Goal: Submit feedback/report problem

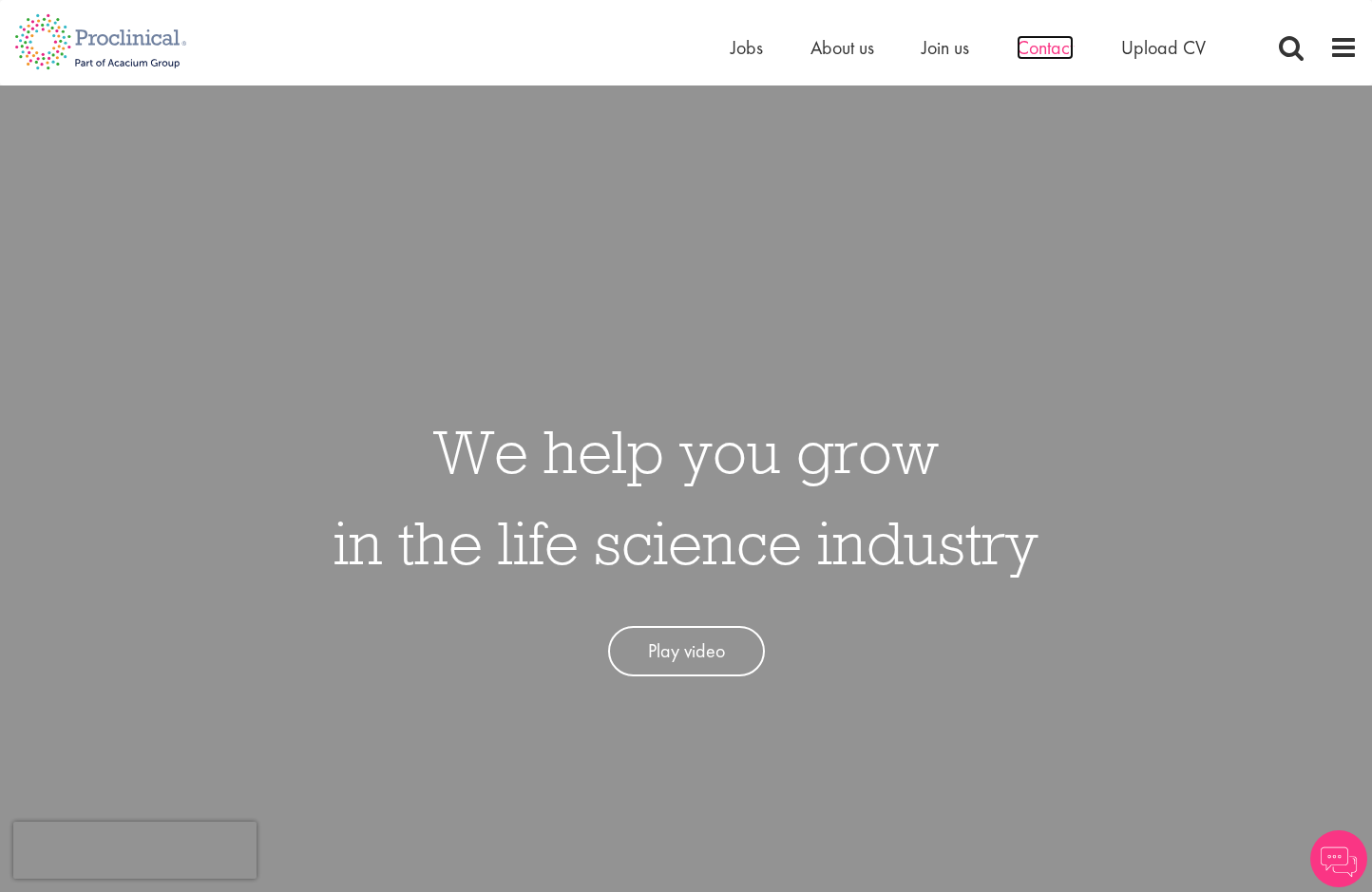
click at [1045, 50] on span "Contact" at bounding box center [1044, 47] width 57 height 25
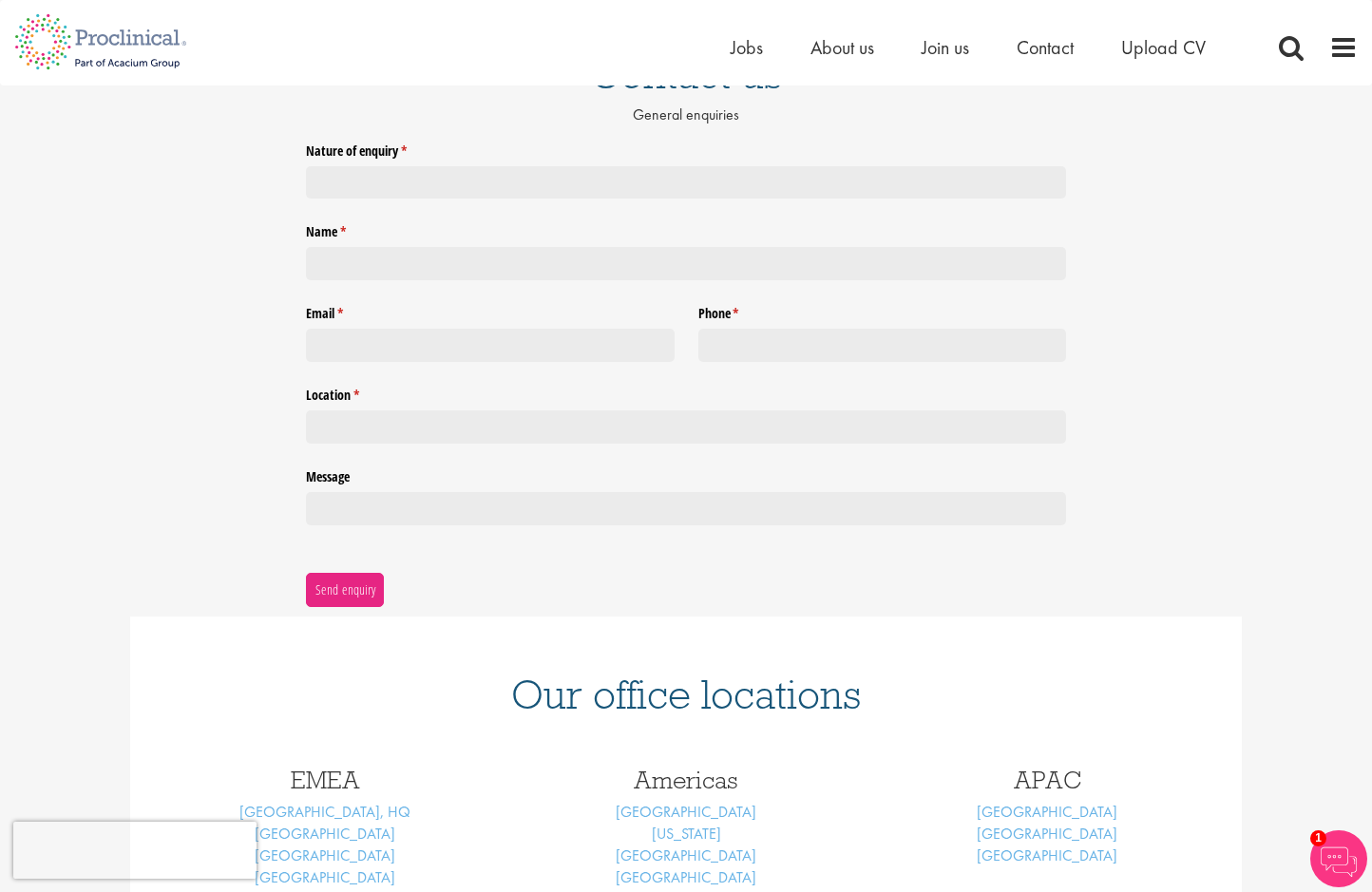
scroll to position [3, 0]
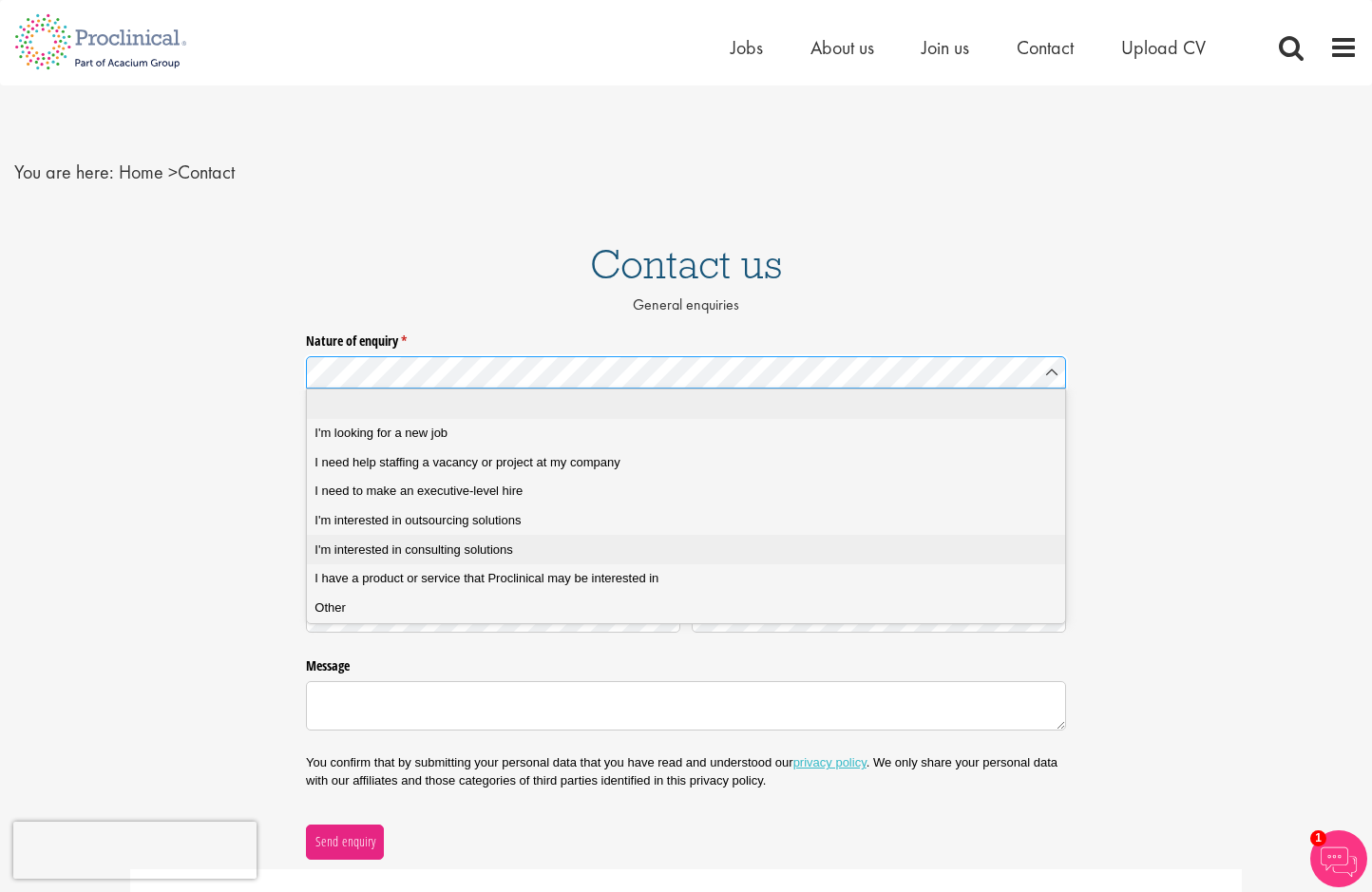
click at [381, 547] on span "I'm interested in consulting solutions" at bounding box center [413, 549] width 197 height 17
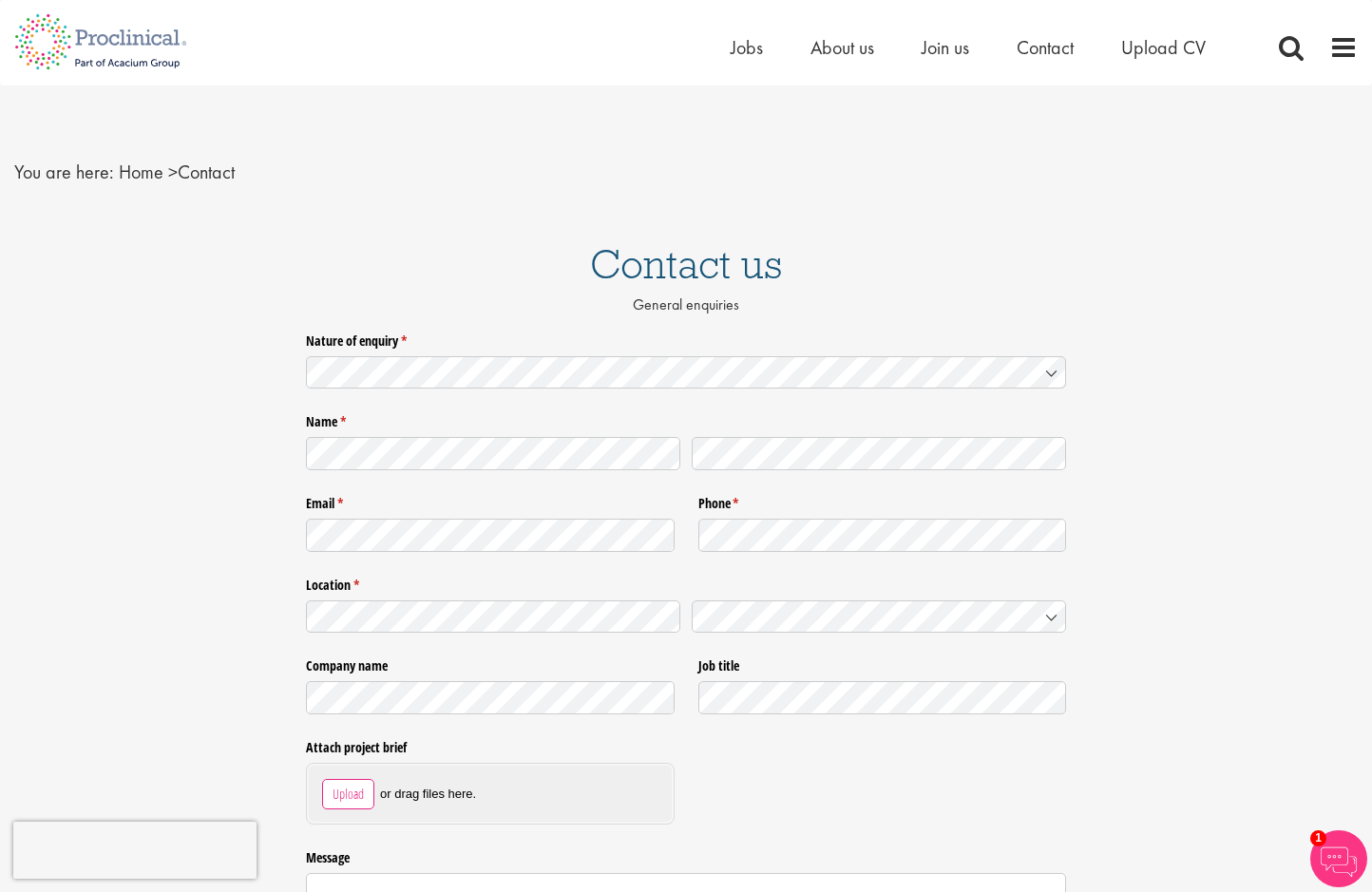
click at [169, 540] on div "Nature of enquiry * (required) Name * (required) Email * (required) Phone * (re…" at bounding box center [686, 687] width 1372 height 725
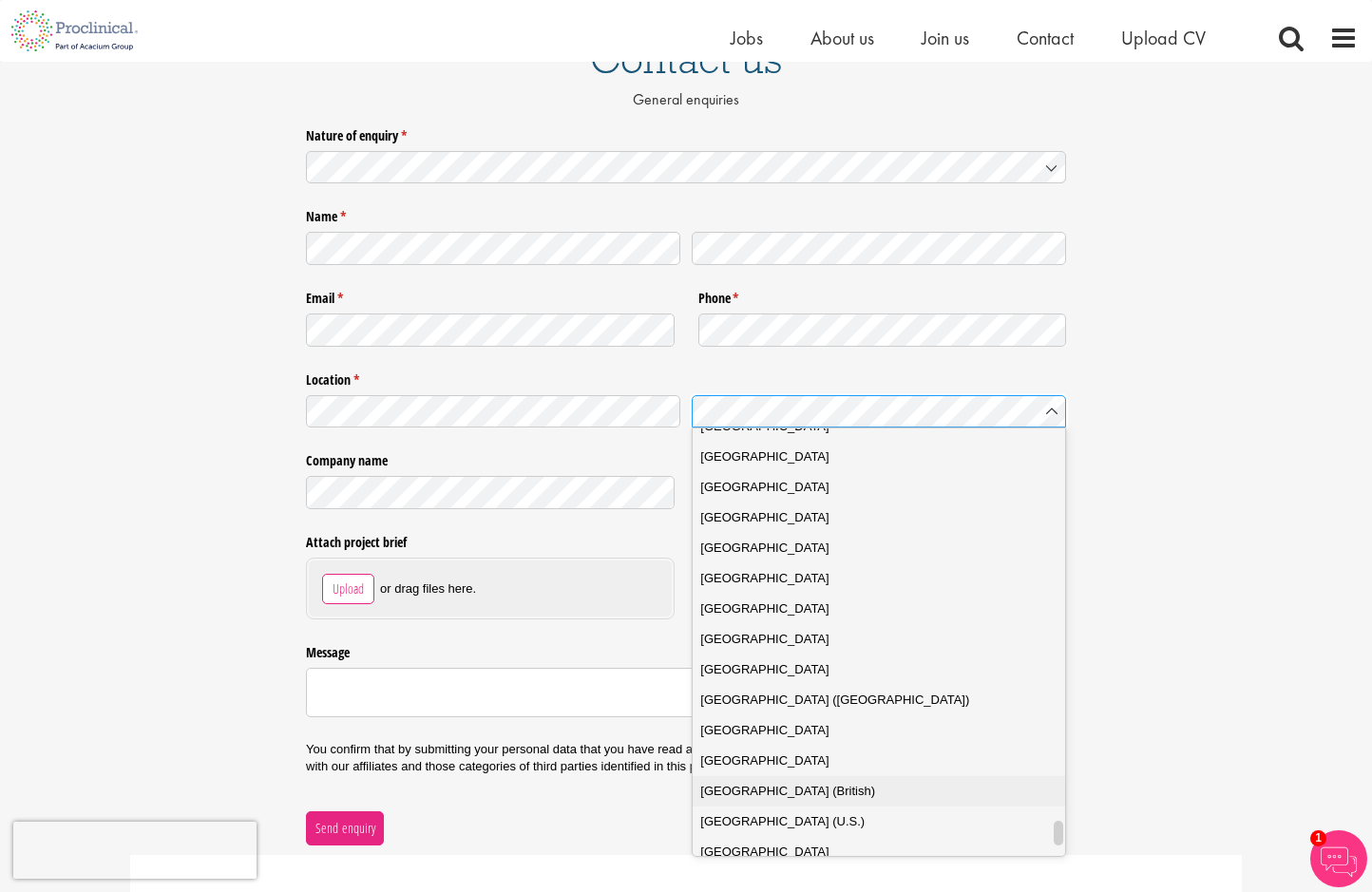
scroll to position [6704, 0]
click at [784, 518] on span "United Arab Emirates" at bounding box center [764, 515] width 128 height 19
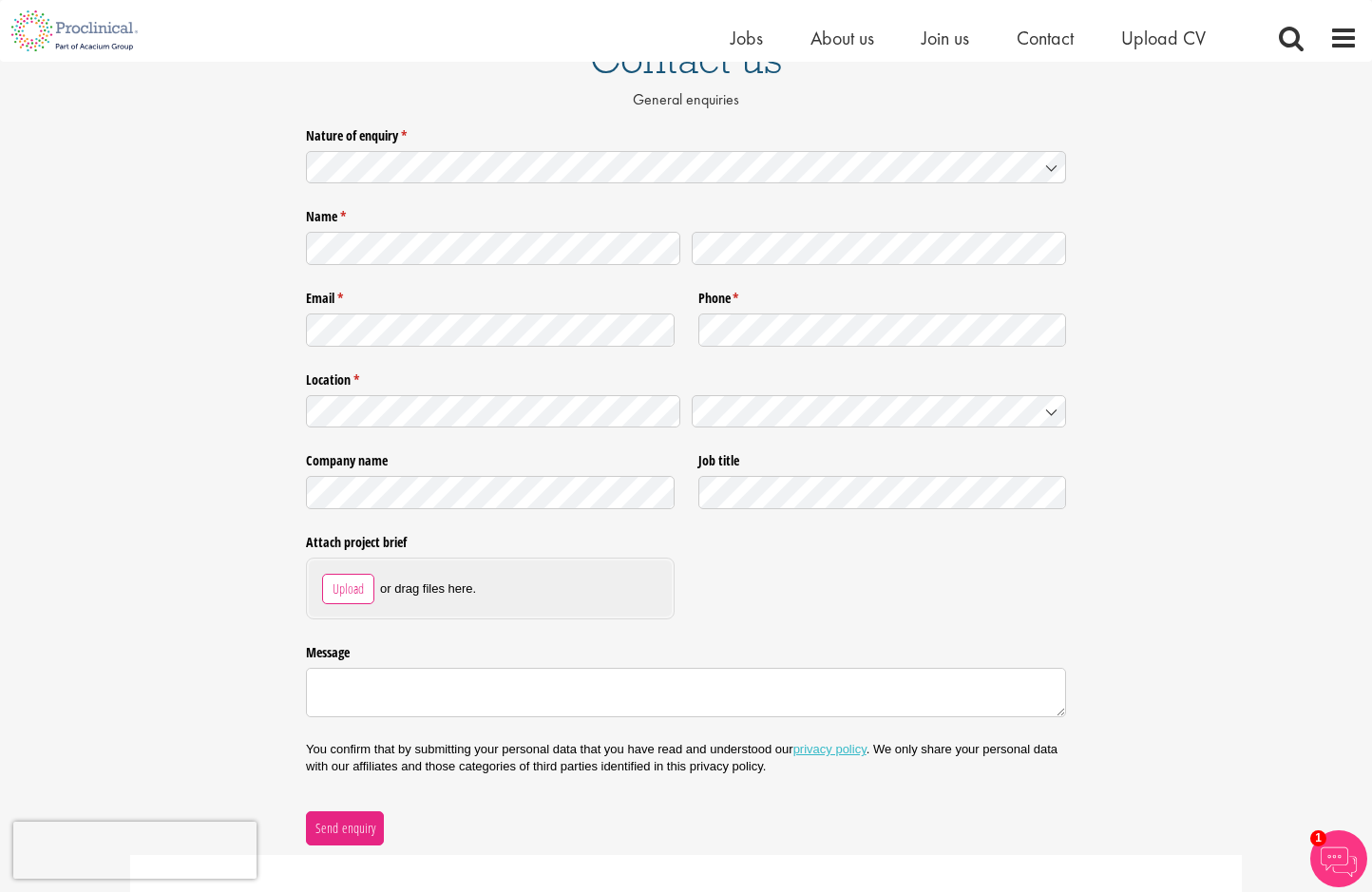
click at [895, 562] on div "Attach project brief Upload or drag files here." at bounding box center [686, 576] width 760 height 110
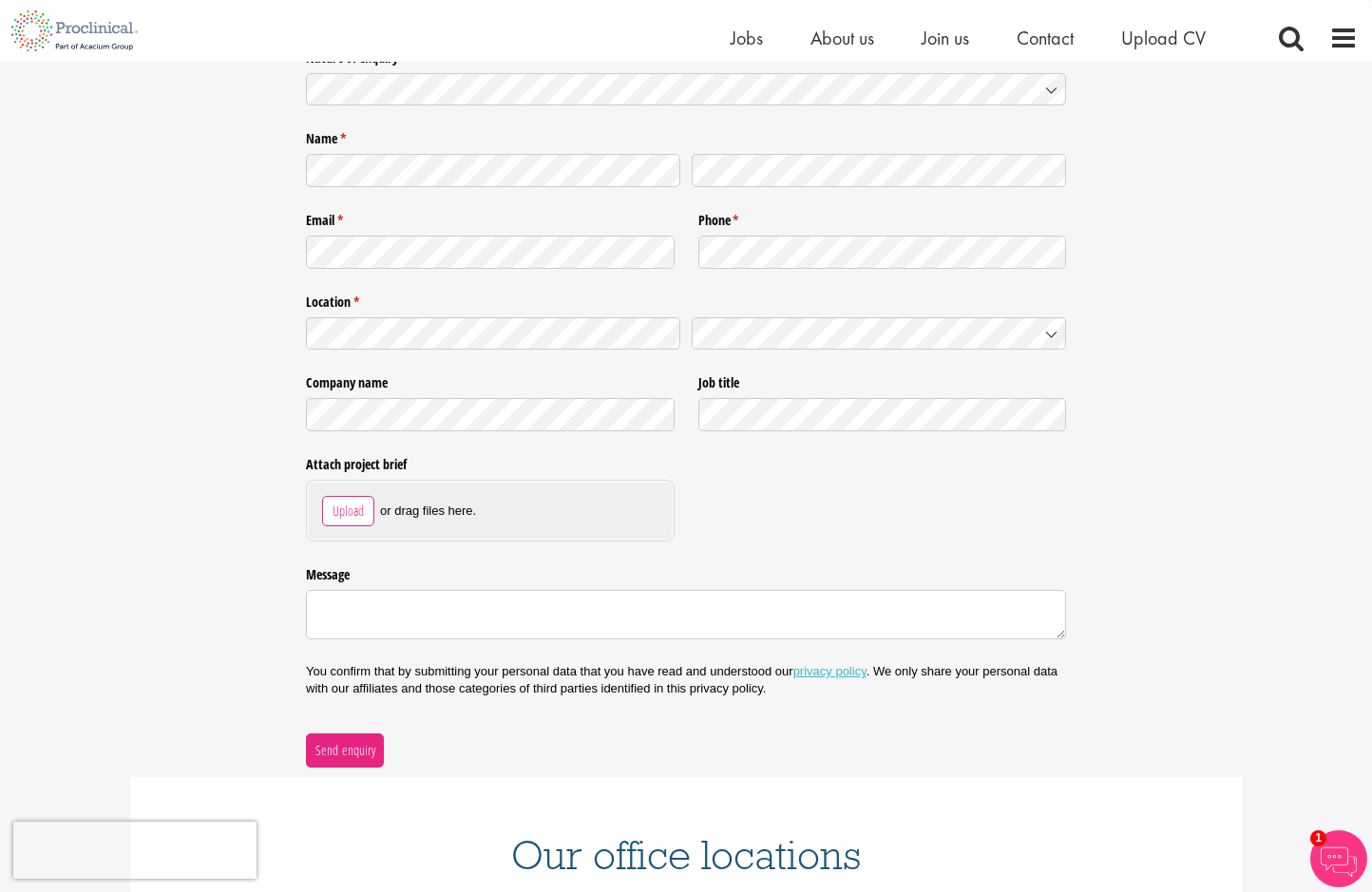
scroll to position [269, 0]
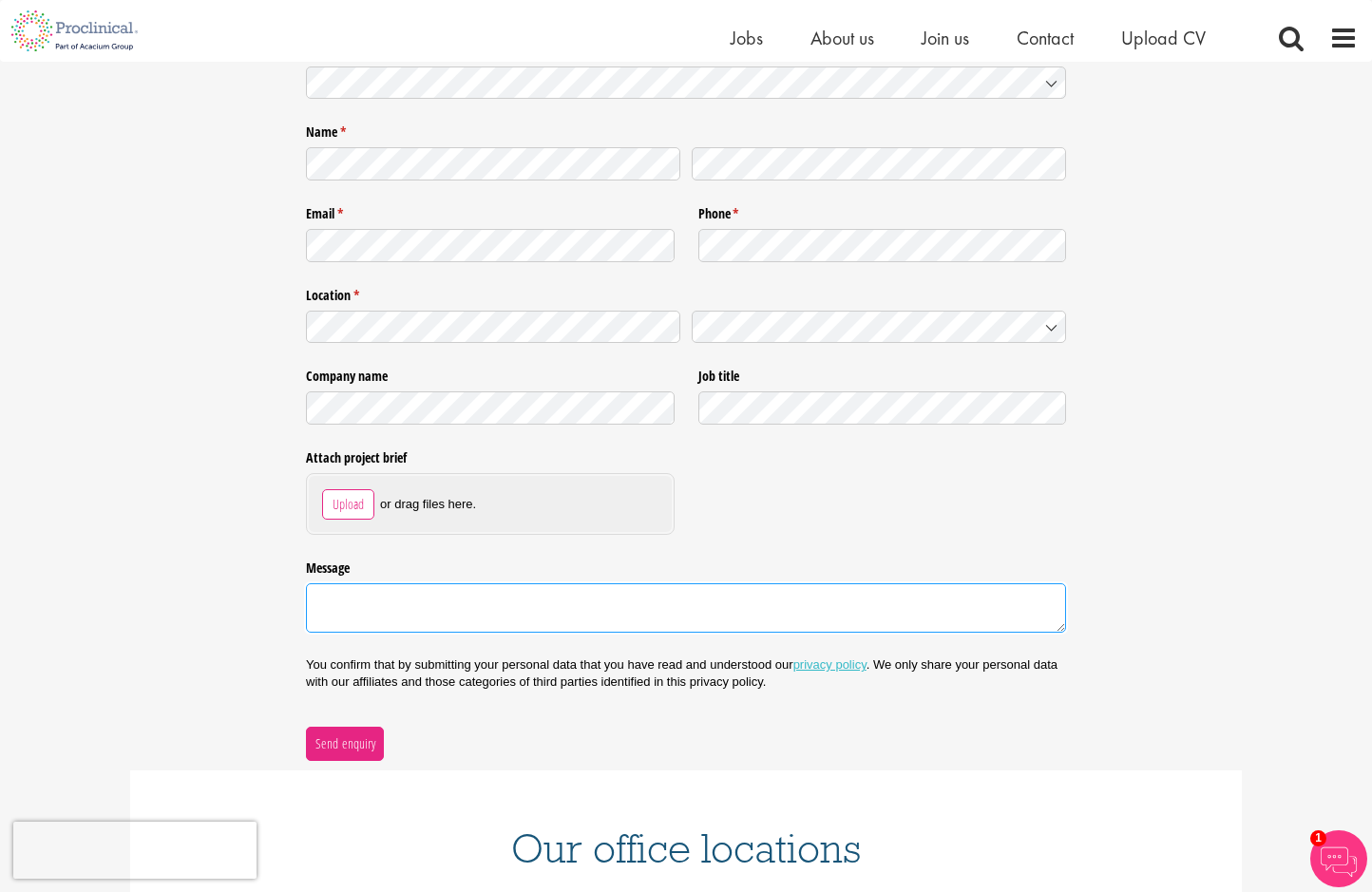
click at [803, 617] on textarea "Message" at bounding box center [686, 608] width 760 height 49
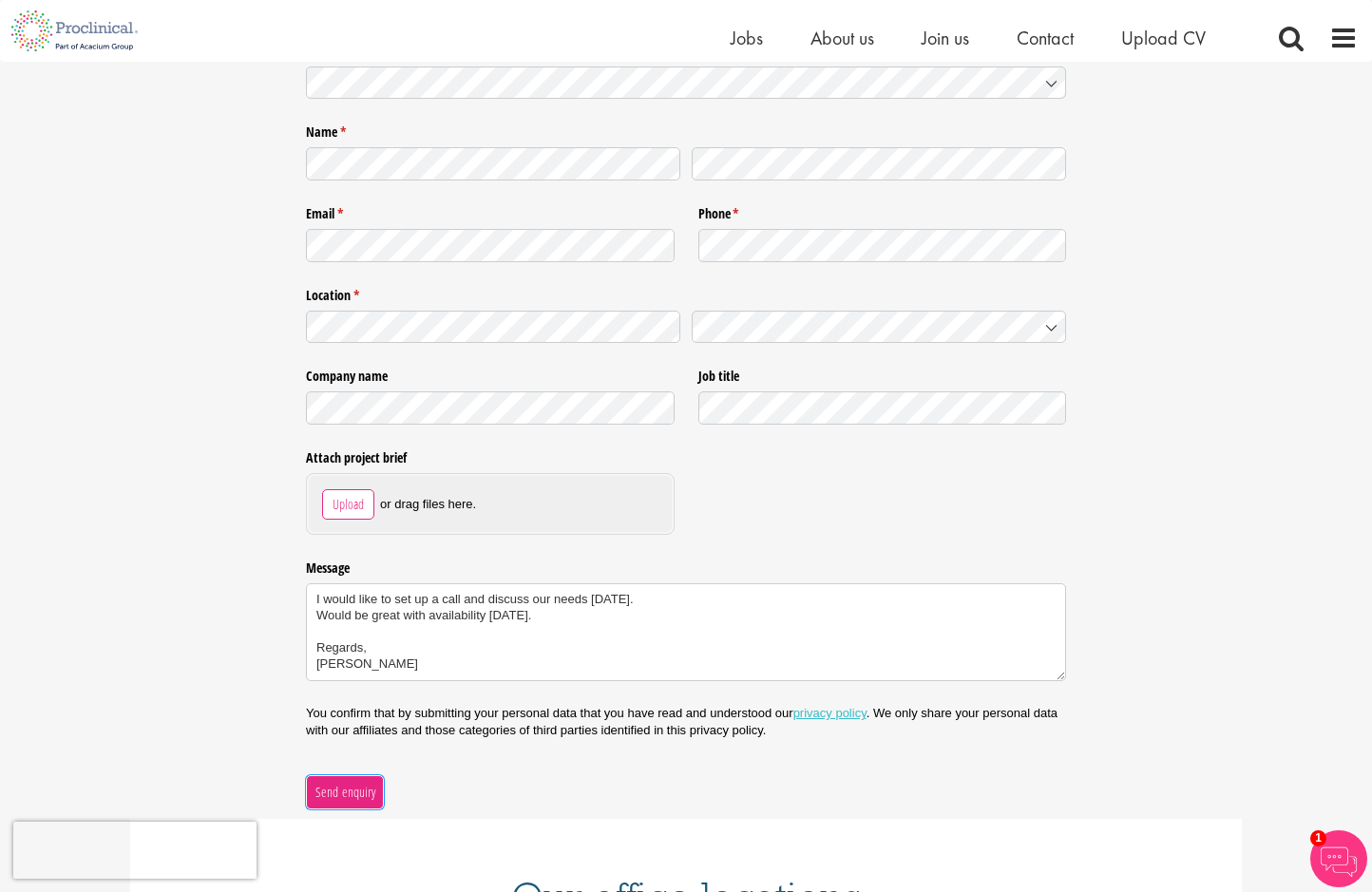
type textarea "I would like to set up a call and discuss our needs today. Would be great with …"
click at [354, 781] on button "Send enquiry" at bounding box center [344, 791] width 77 height 34
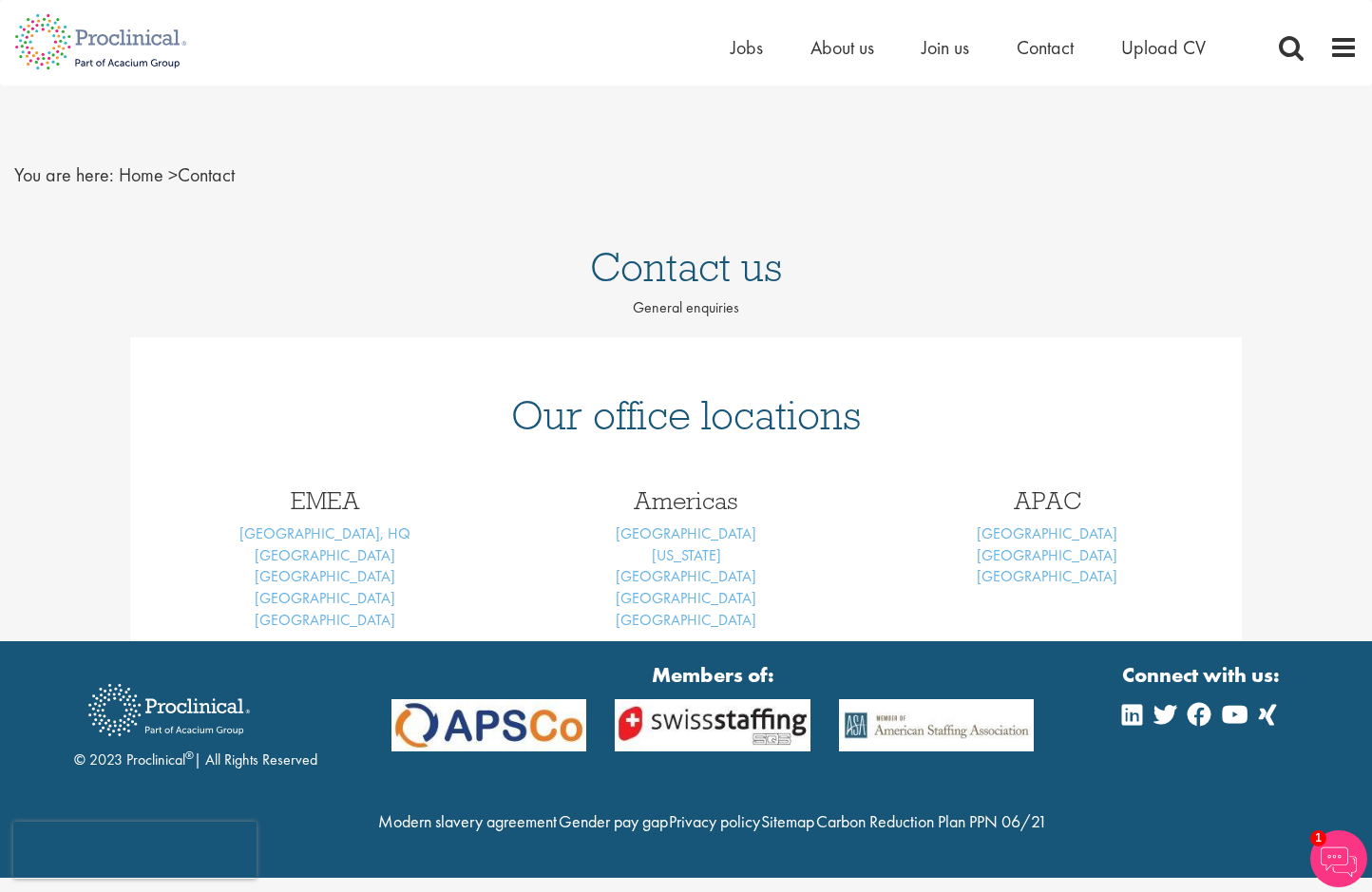
scroll to position [3, 0]
